Goal: Information Seeking & Learning: Understand process/instructions

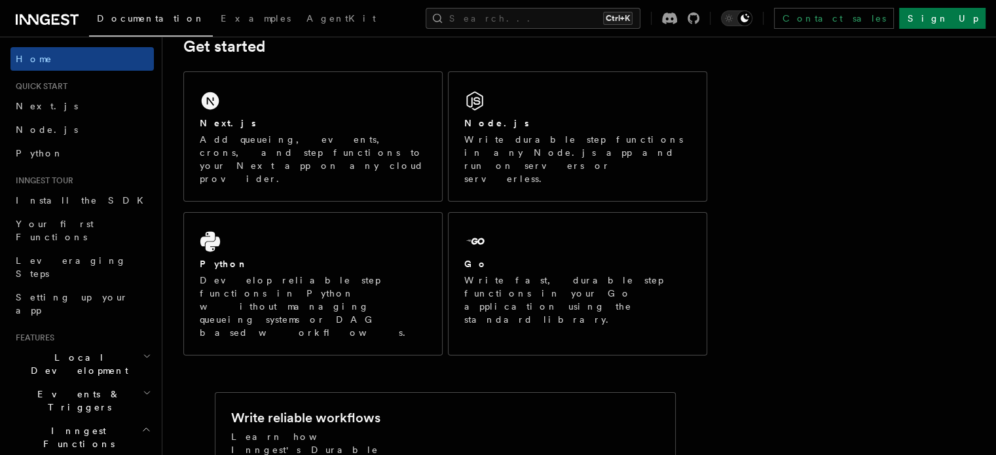
scroll to position [204, 0]
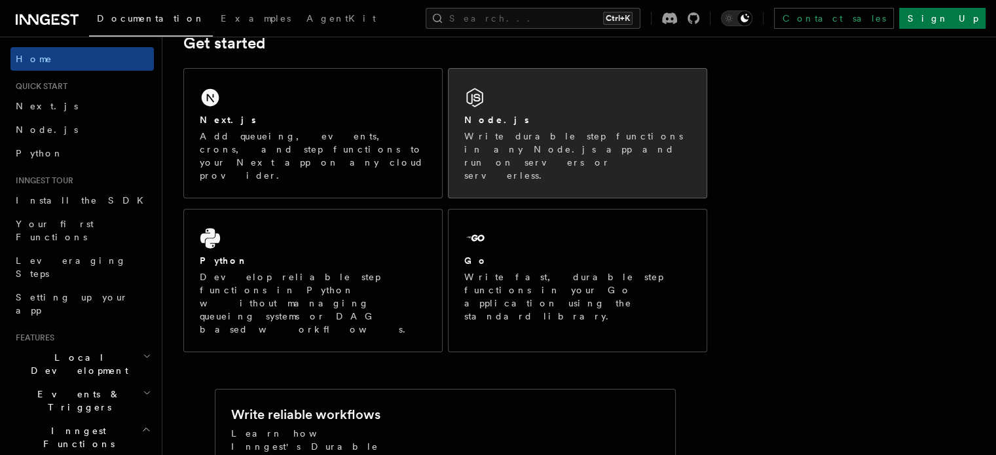
click at [544, 114] on div "Node.js" at bounding box center [577, 120] width 227 height 14
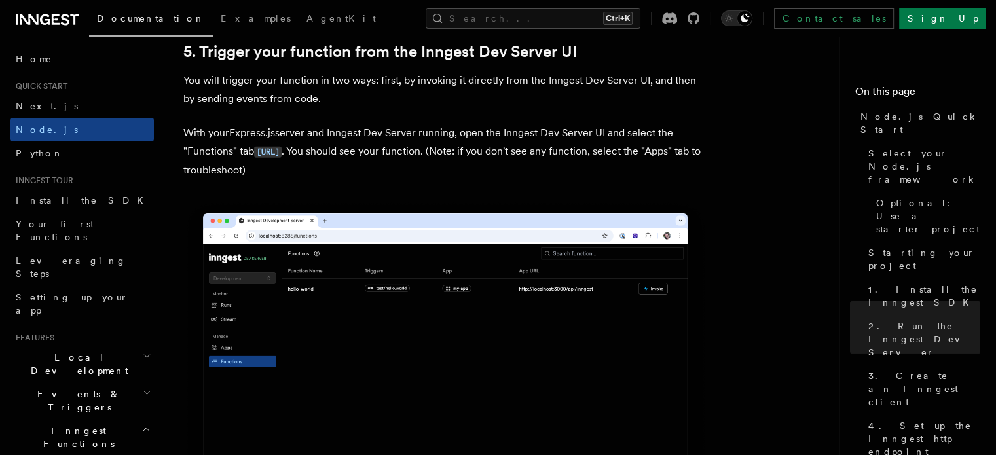
scroll to position [3098, 0]
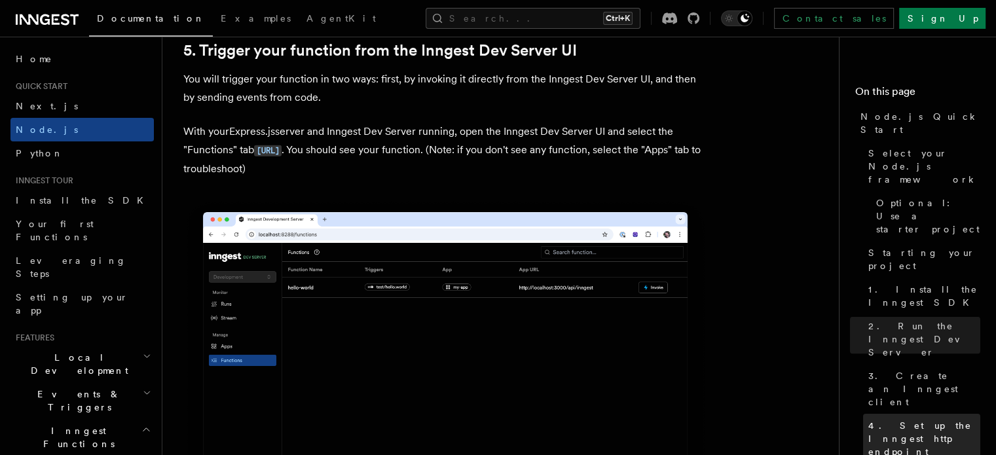
click at [869, 419] on span "4. Set up the Inngest http endpoint" at bounding box center [925, 438] width 112 height 39
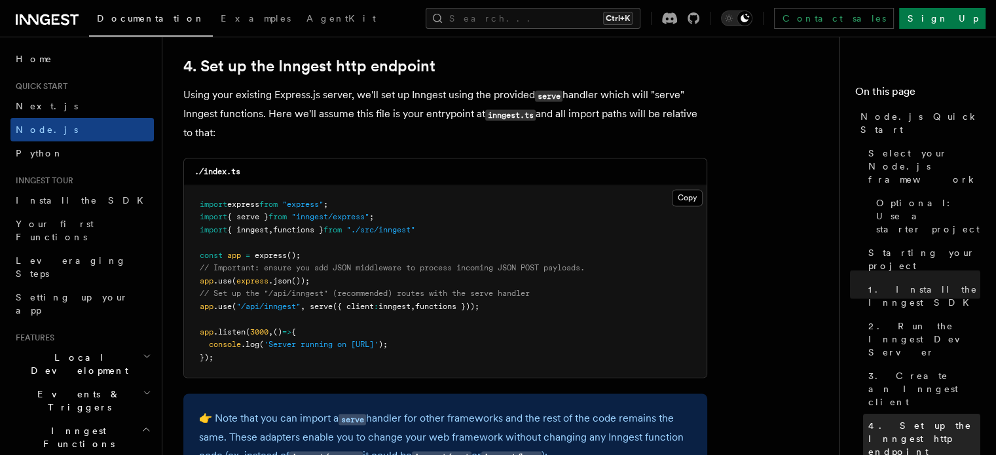
scroll to position [1981, 0]
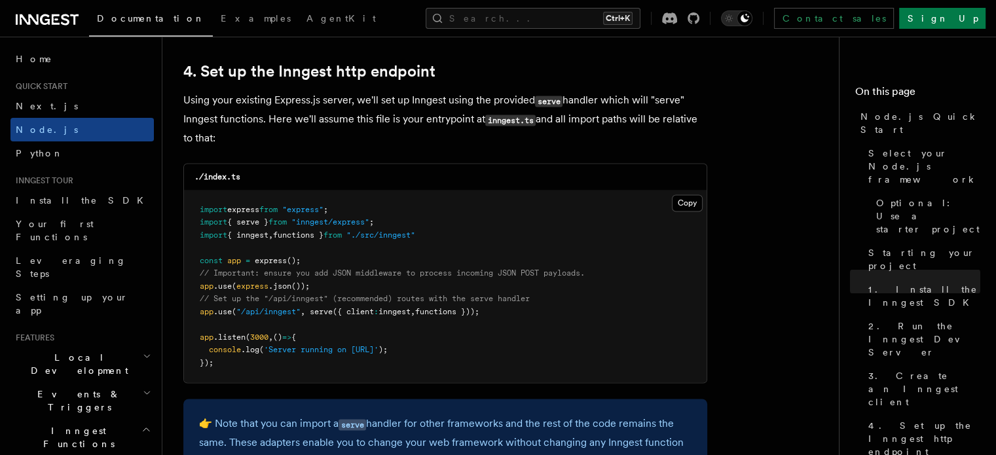
drag, startPoint x: 548, startPoint y: 318, endPoint x: 124, endPoint y: 305, distance: 424.0
click at [343, 340] on pre "import express from "express" ; import { serve } from "inngest/express" ; impor…" at bounding box center [445, 287] width 523 height 193
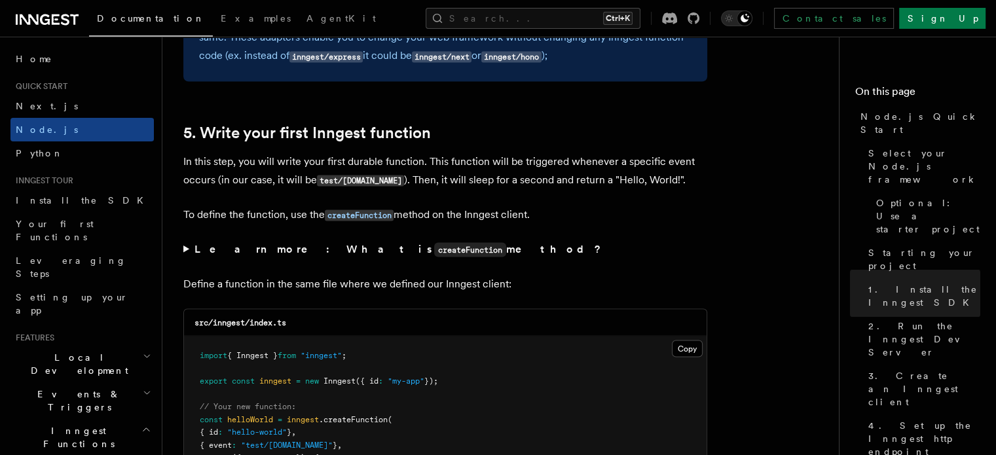
scroll to position [2505, 0]
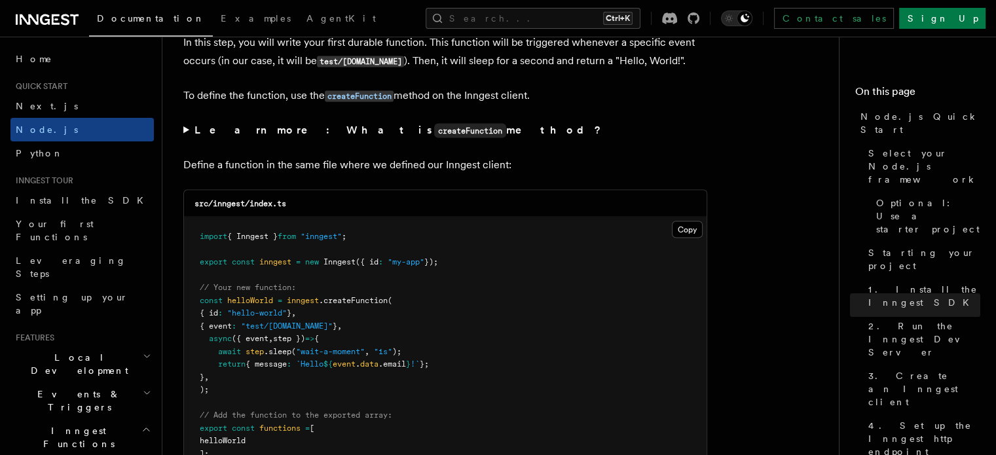
click at [703, 234] on pre "import { Inngest } from "inngest" ; export const inngest = new Inngest ({ id : …" at bounding box center [445, 345] width 523 height 256
click at [695, 235] on button "Copy Copied" at bounding box center [687, 229] width 31 height 17
